Goal: Transaction & Acquisition: Purchase product/service

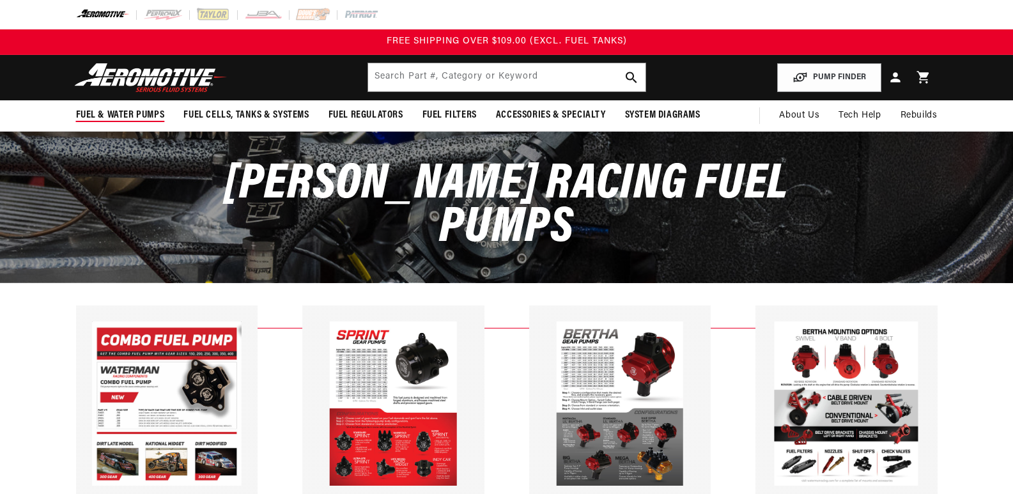
click at [112, 112] on span "Fuel & Water Pumps" at bounding box center [120, 115] width 89 height 13
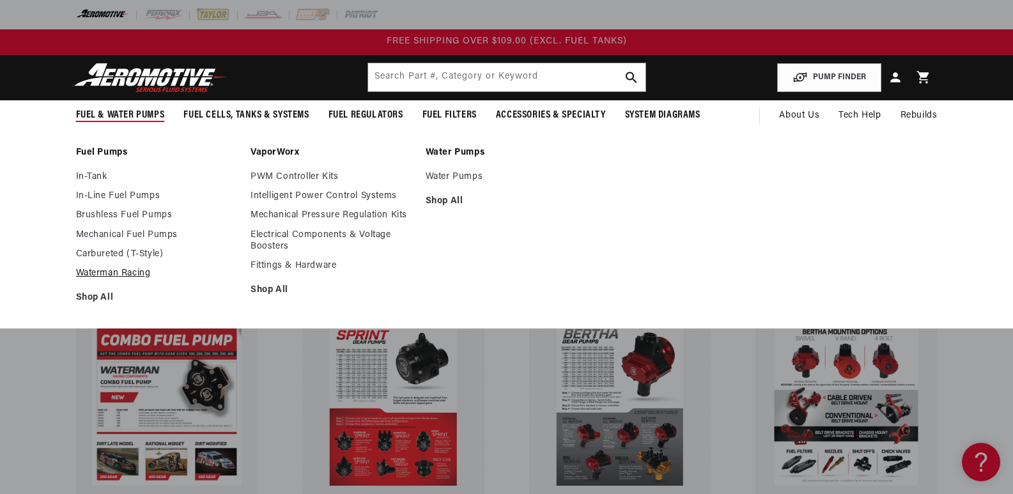
click at [107, 270] on link "Waterman Racing" at bounding box center [157, 274] width 162 height 12
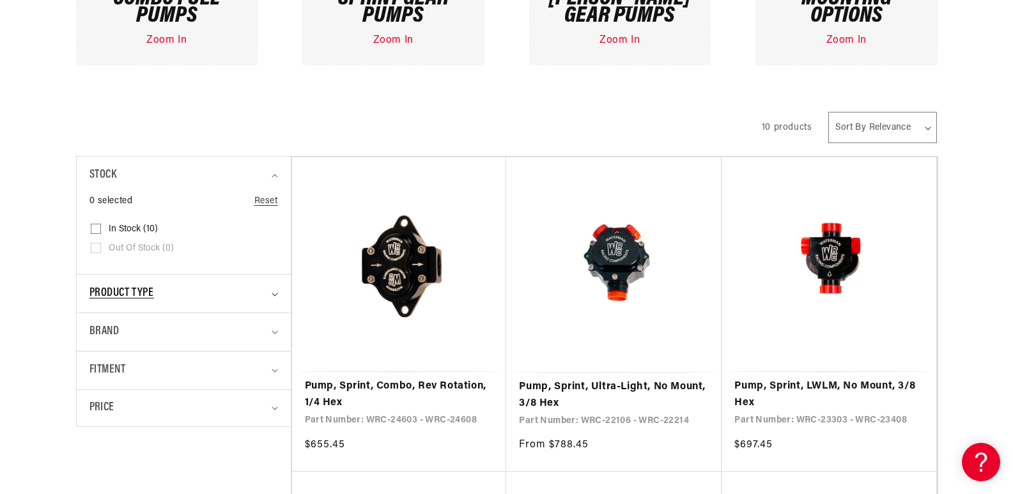
click at [138, 295] on span "Product type" at bounding box center [122, 294] width 65 height 19
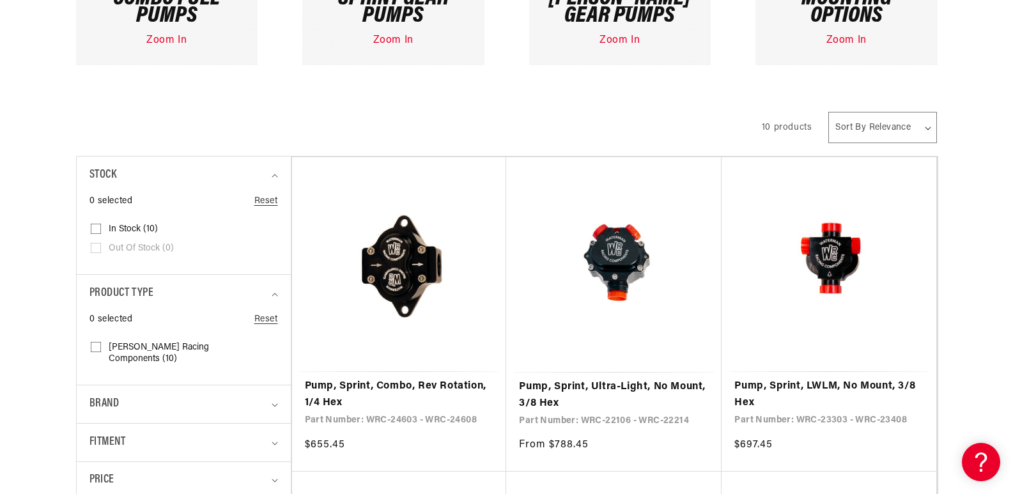
scroll to position [639, 0]
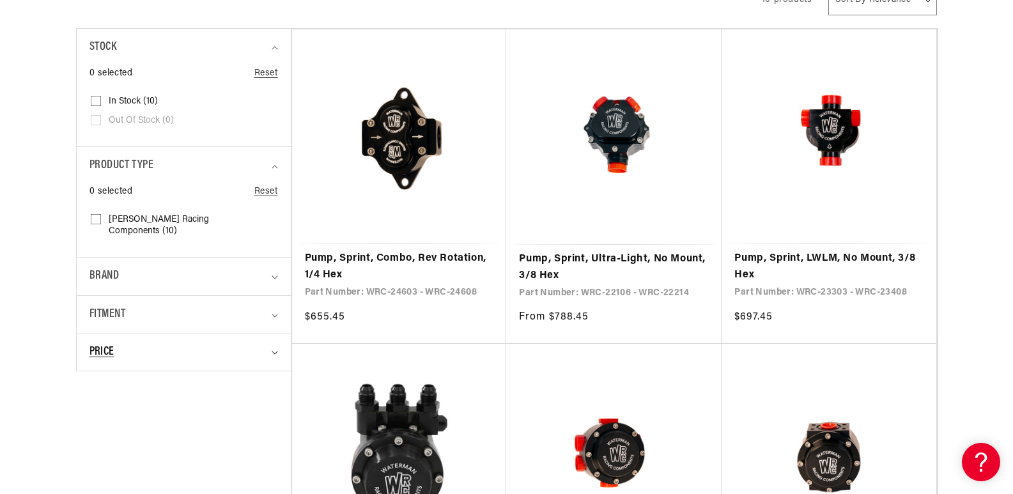
click at [152, 348] on div "Price" at bounding box center [179, 352] width 178 height 17
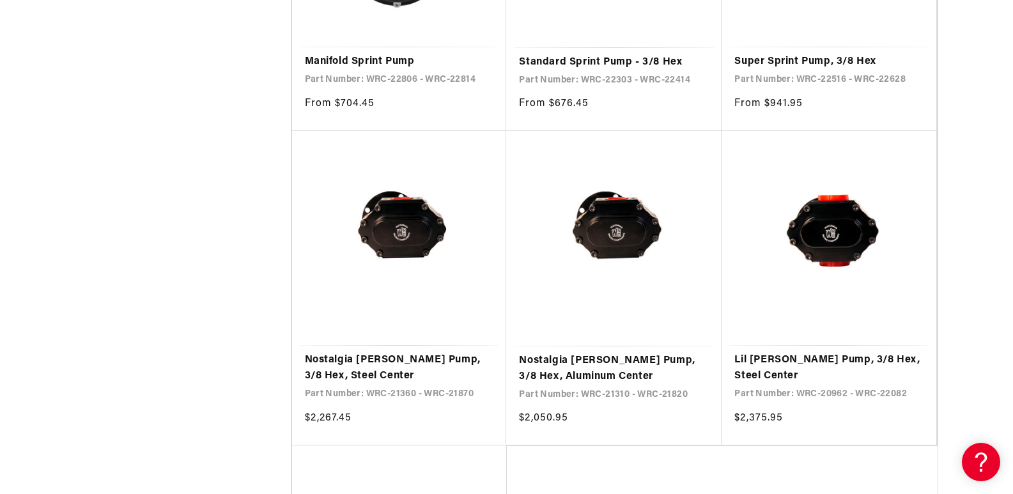
scroll to position [1279, 0]
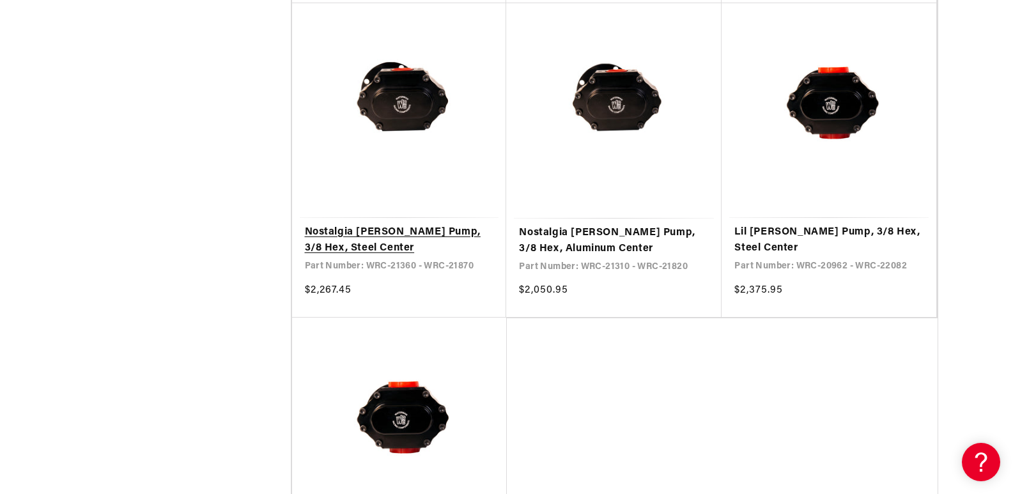
click at [386, 236] on link "Nostalgia [PERSON_NAME] Pump, 3/8 Hex, Steel Center" at bounding box center [399, 240] width 189 height 33
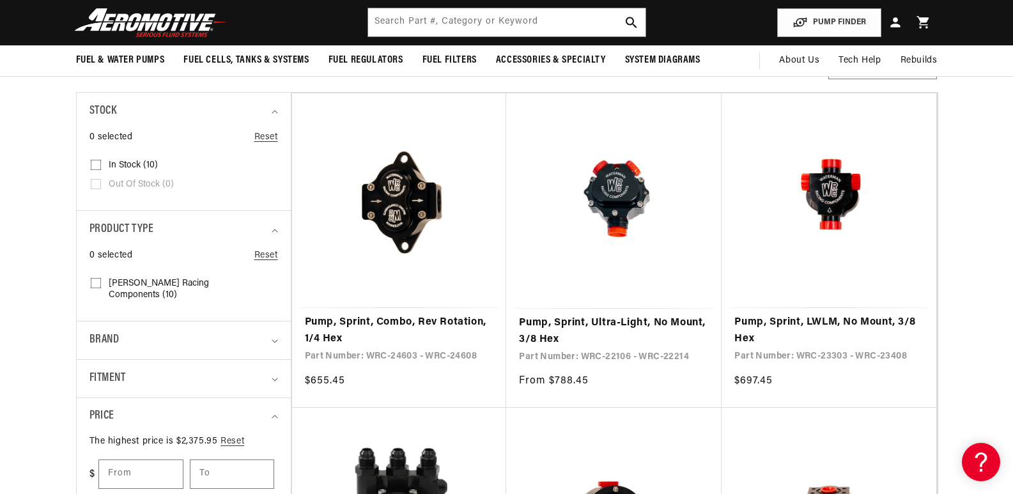
scroll to position [192, 0]
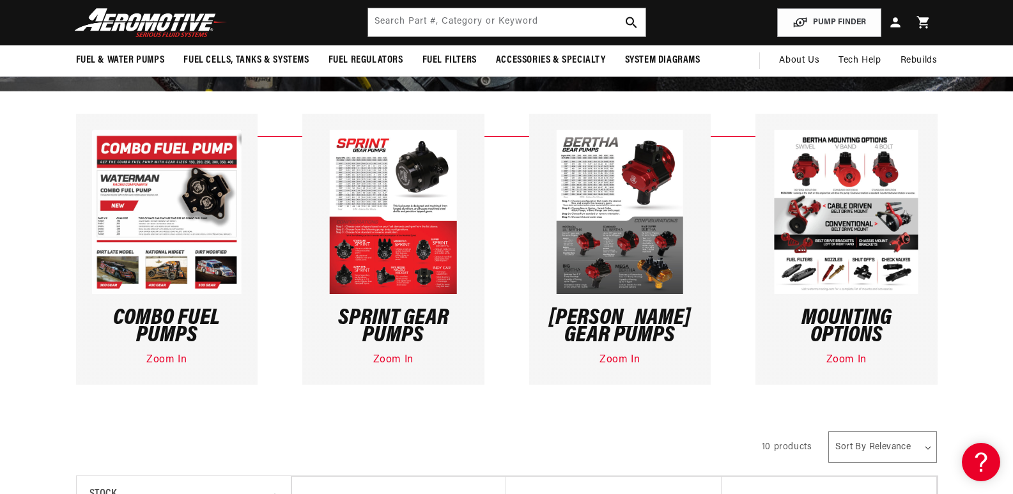
click at [598, 169] on img at bounding box center [619, 212] width 127 height 164
click at [594, 183] on img at bounding box center [619, 212] width 127 height 164
click at [622, 363] on link "Zoom In" at bounding box center [620, 360] width 40 height 10
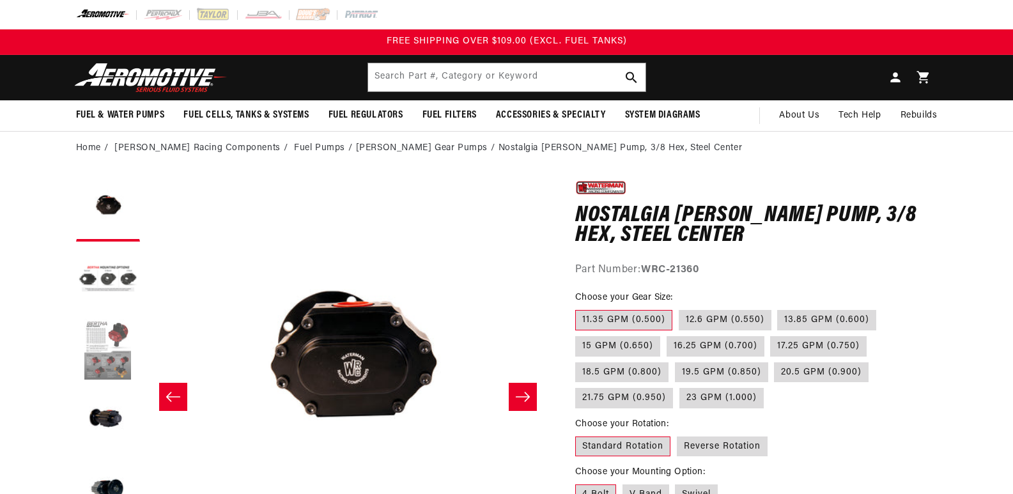
click at [115, 360] on ul "Gallery Viewer" at bounding box center [108, 350] width 64 height 345
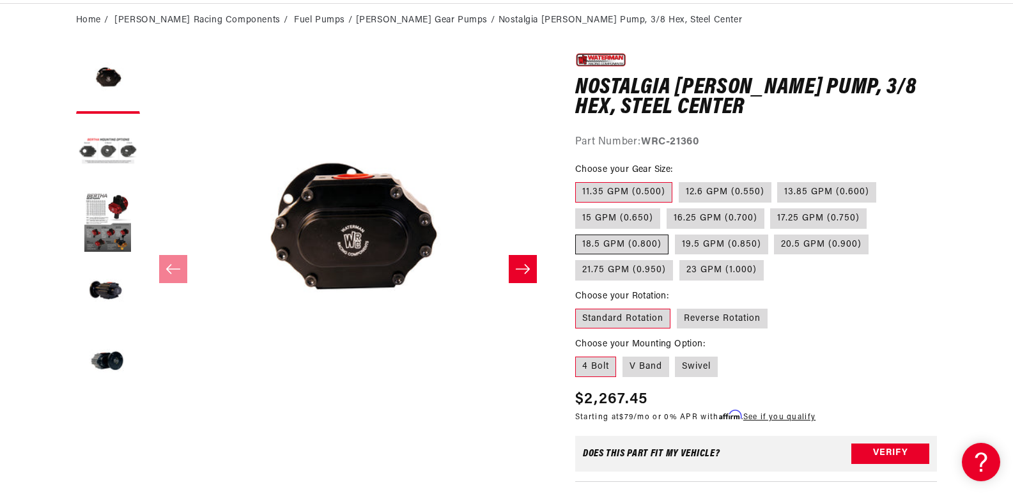
click at [623, 250] on label "18.5 GPM (0.800)" at bounding box center [621, 245] width 93 height 20
click at [873, 207] on input "18.5 GPM (0.800)" at bounding box center [873, 206] width 1 height 1
radio input "true"
click at [650, 368] on label "V Band" at bounding box center [646, 367] width 47 height 20
click at [623, 355] on input "V Band" at bounding box center [623, 354] width 1 height 1
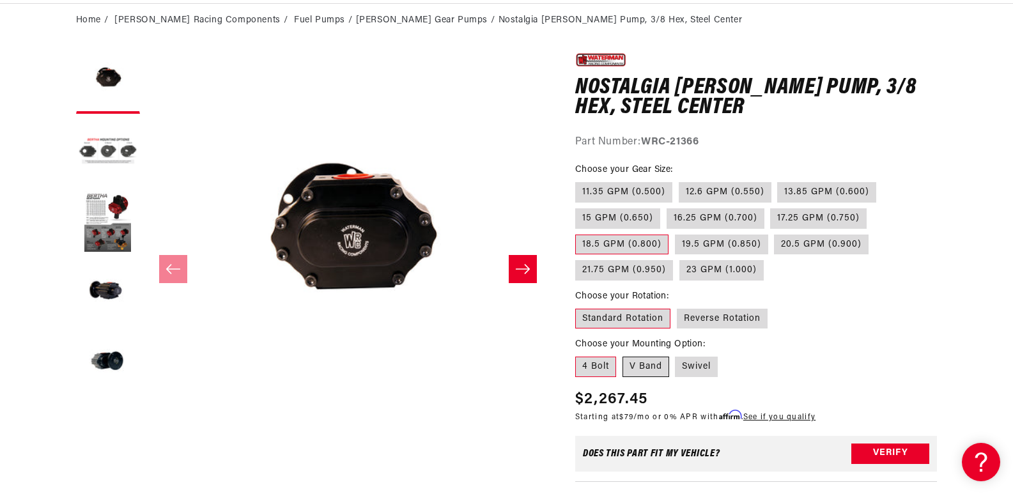
radio input "true"
click at [700, 366] on label "Swivel" at bounding box center [696, 367] width 43 height 20
click at [676, 355] on input "Swivel" at bounding box center [676, 354] width 1 height 1
radio input "true"
click at [108, 214] on button "Load image 3 in gallery view" at bounding box center [108, 223] width 64 height 64
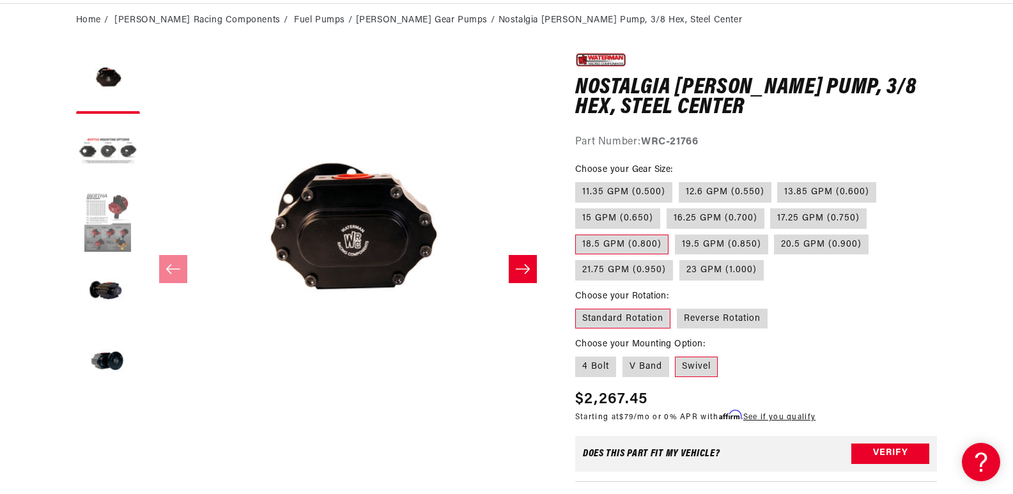
scroll to position [0, 808]
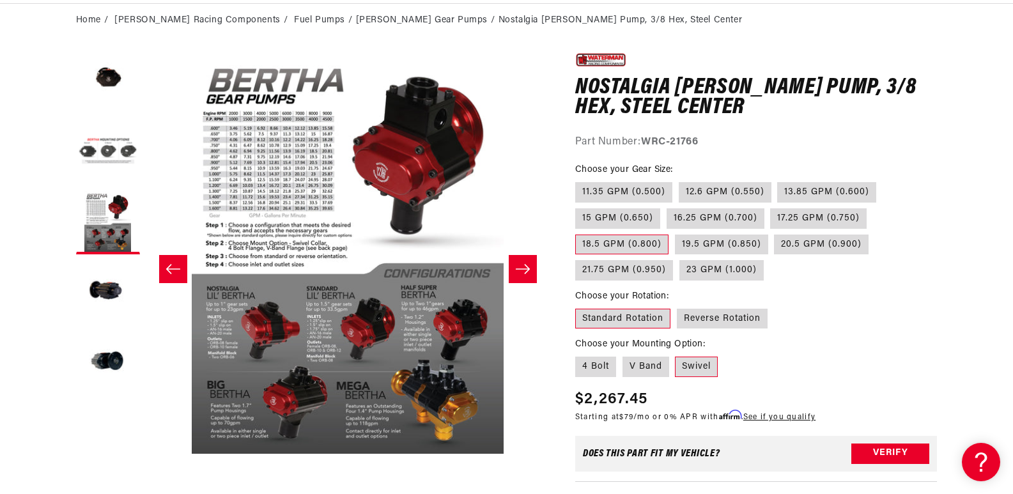
click at [520, 269] on icon "Slide right" at bounding box center [523, 269] width 14 height 10
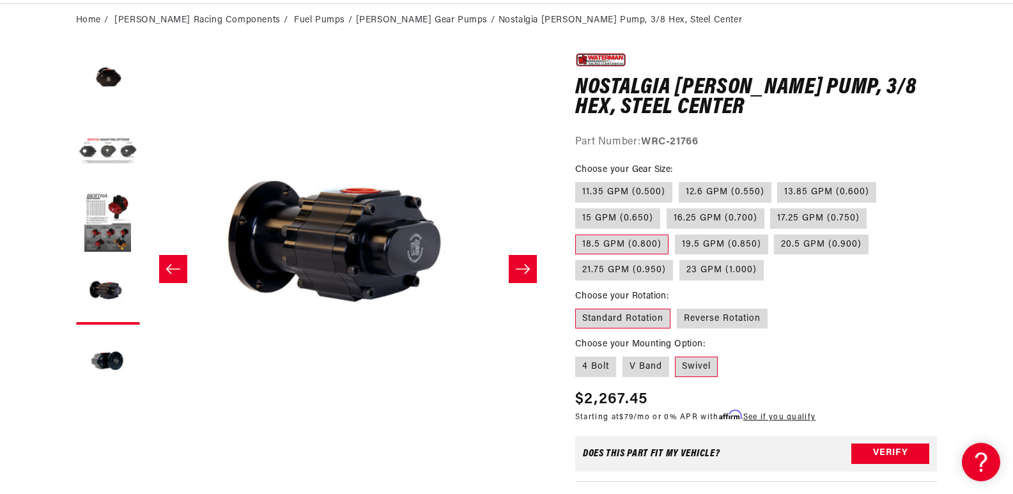
click at [520, 269] on icon "Slide right" at bounding box center [523, 269] width 14 height 10
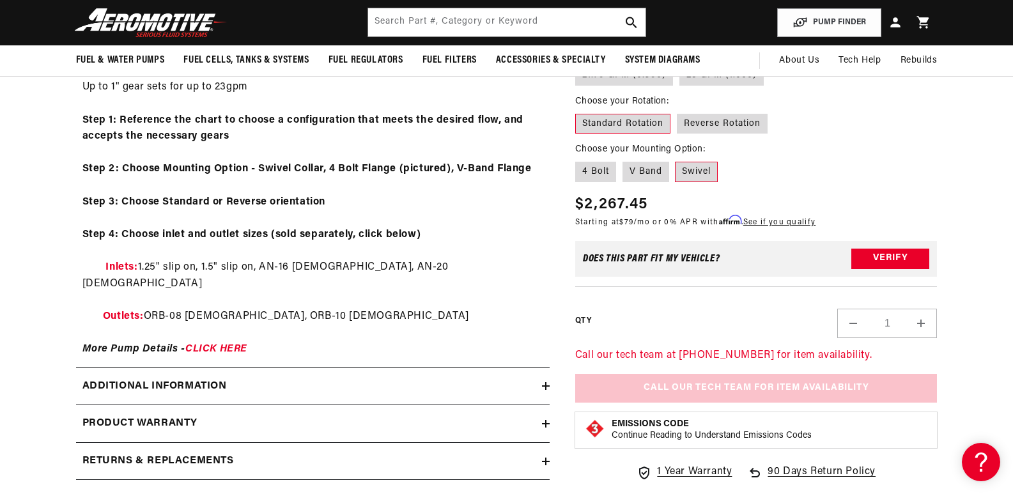
scroll to position [441, 0]
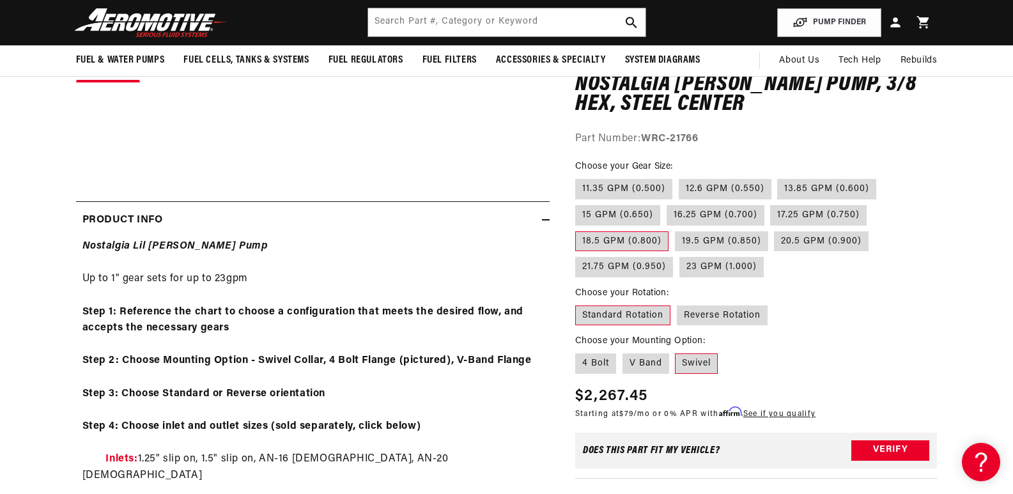
drag, startPoint x: 651, startPoint y: 345, endPoint x: 670, endPoint y: 329, distance: 25.0
click at [652, 354] on label "V Band" at bounding box center [646, 364] width 47 height 20
click at [623, 351] on input "V Band" at bounding box center [623, 351] width 1 height 1
radio input "true"
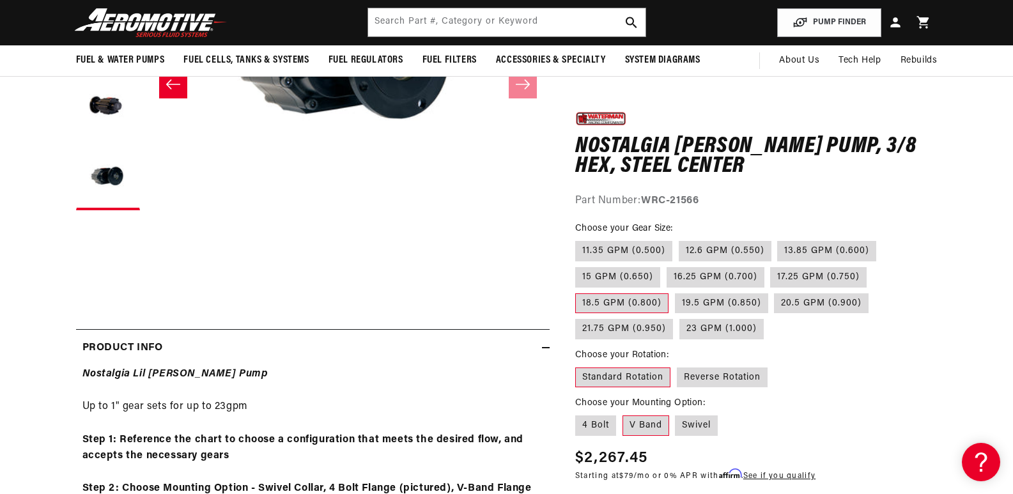
scroll to position [121, 0]
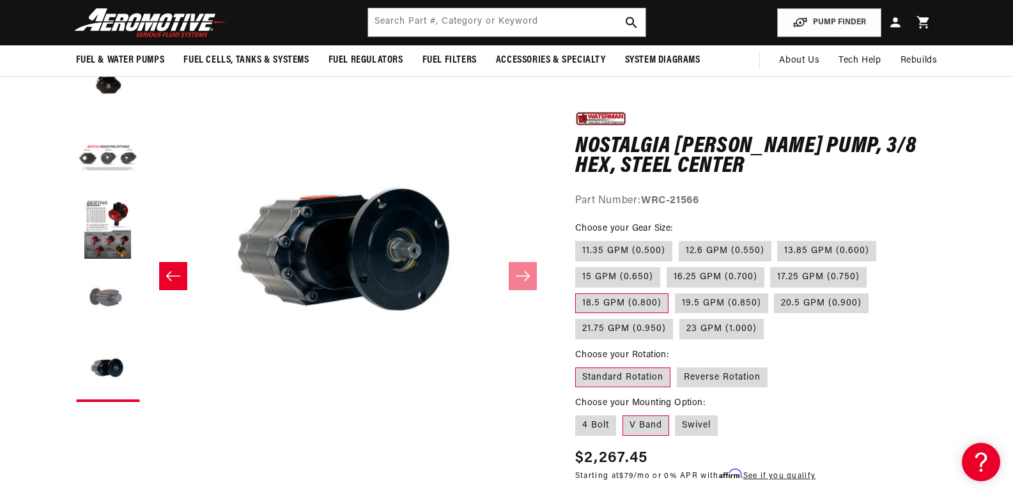
click at [109, 290] on button "Load image 4 in gallery view" at bounding box center [108, 300] width 64 height 64
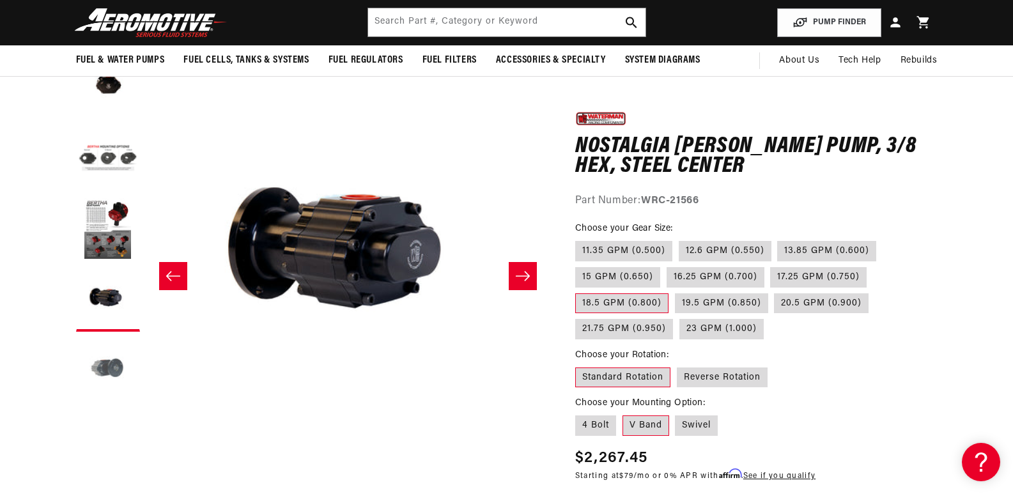
click at [105, 371] on button "Load image 5 in gallery view" at bounding box center [108, 370] width 64 height 64
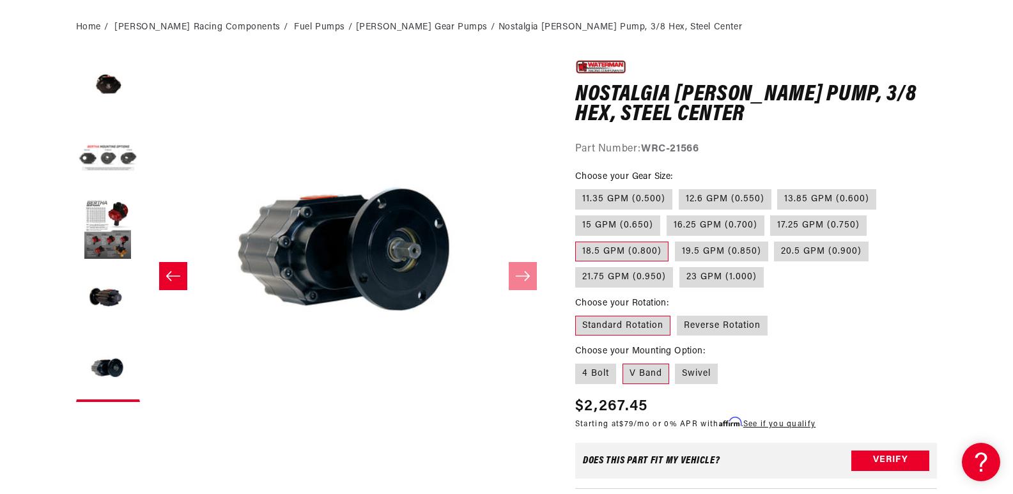
scroll to position [185, 0]
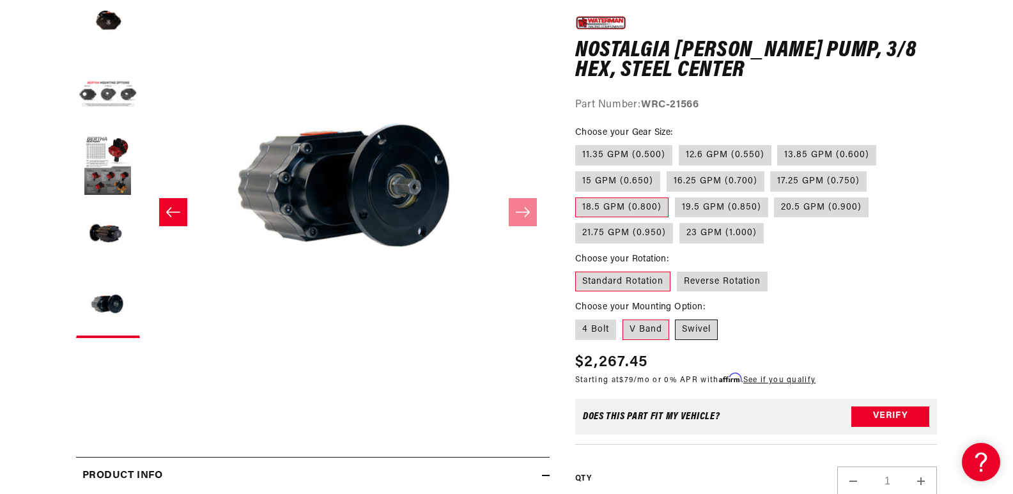
click at [706, 331] on label "Swivel" at bounding box center [696, 330] width 43 height 20
click at [676, 318] on input "Swivel" at bounding box center [676, 317] width 1 height 1
radio input "true"
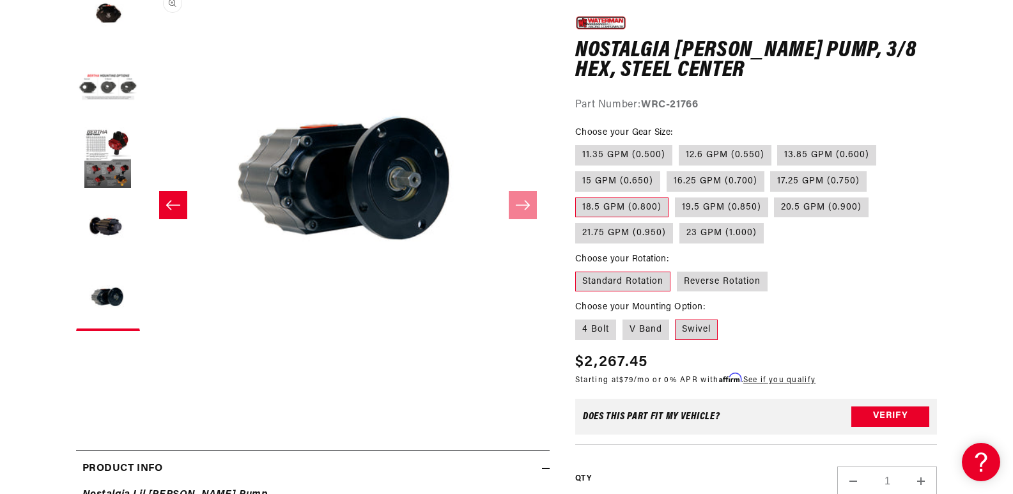
scroll to position [0, 1615]
click at [104, 13] on button "Load image 1 in gallery view" at bounding box center [108, 18] width 64 height 64
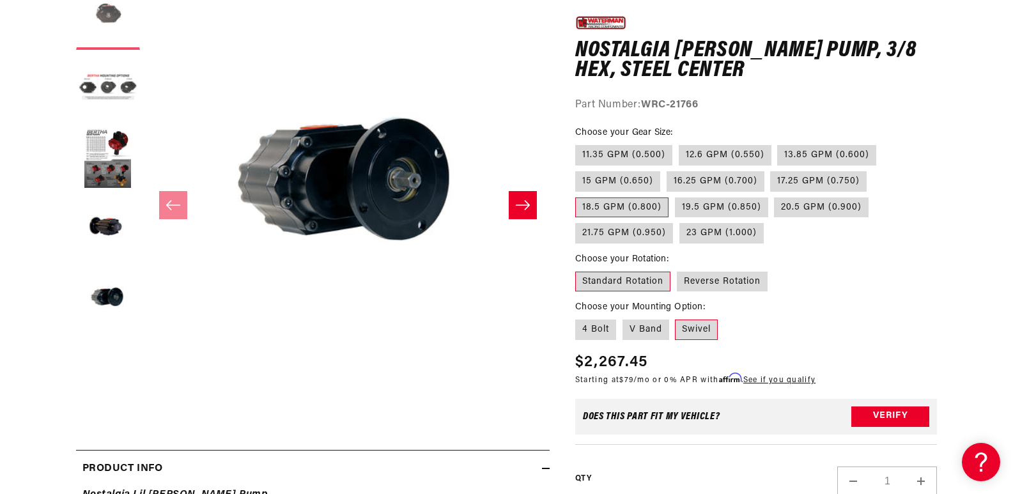
scroll to position [0, 0]
